Goal: Navigation & Orientation: Understand site structure

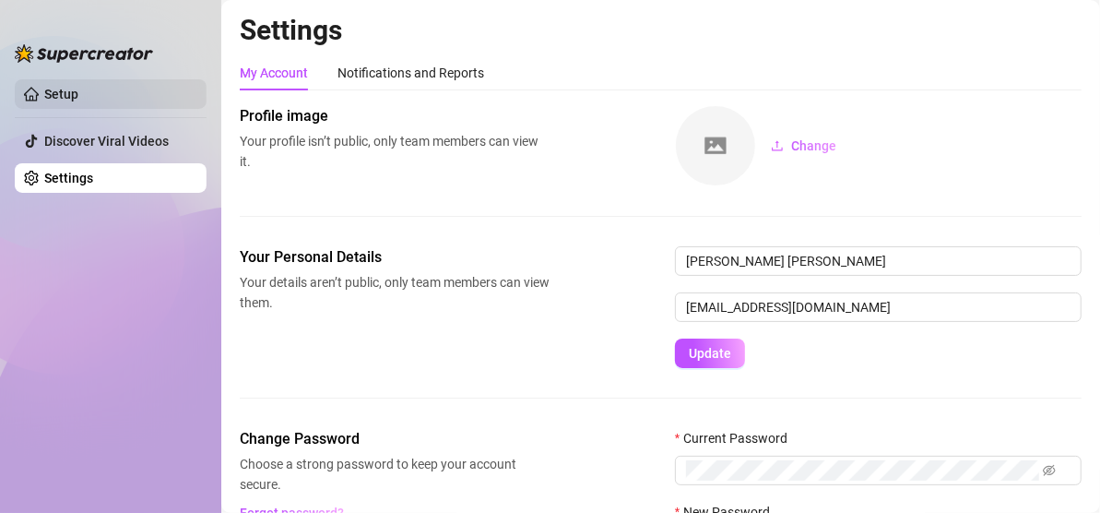
click at [78, 92] on link "Setup" at bounding box center [61, 94] width 34 height 15
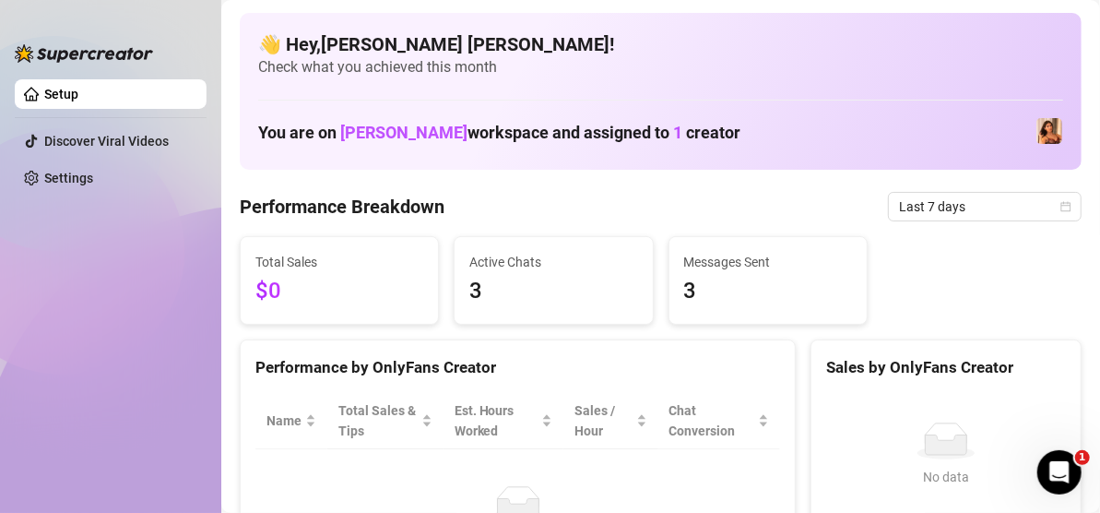
click at [75, 91] on link "Setup" at bounding box center [61, 94] width 34 height 15
click at [86, 171] on link "Settings" at bounding box center [68, 178] width 49 height 15
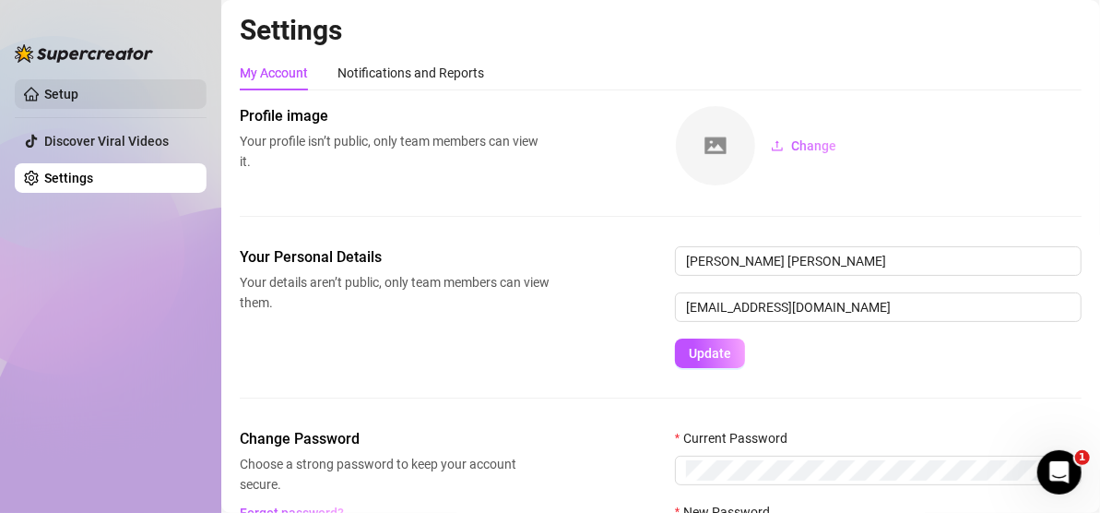
click at [78, 101] on link "Setup" at bounding box center [61, 94] width 34 height 15
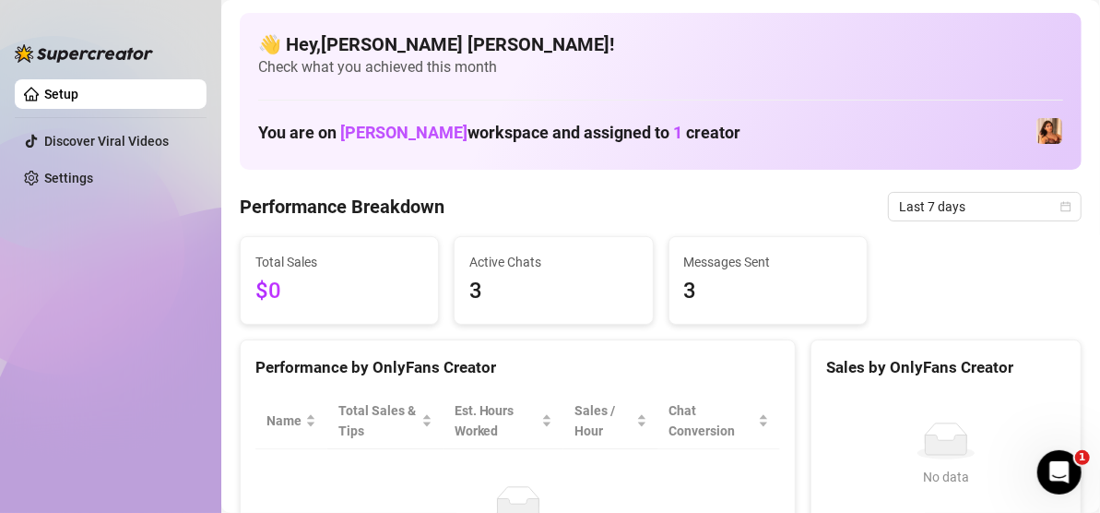
click at [469, 267] on span "Active Chats" at bounding box center [553, 262] width 168 height 20
click at [493, 291] on div "Active Chats 3" at bounding box center [553, 280] width 168 height 57
